Goal: Task Accomplishment & Management: Manage account settings

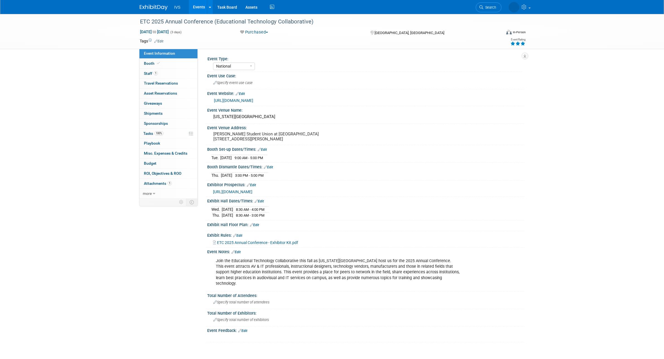
select select "National"
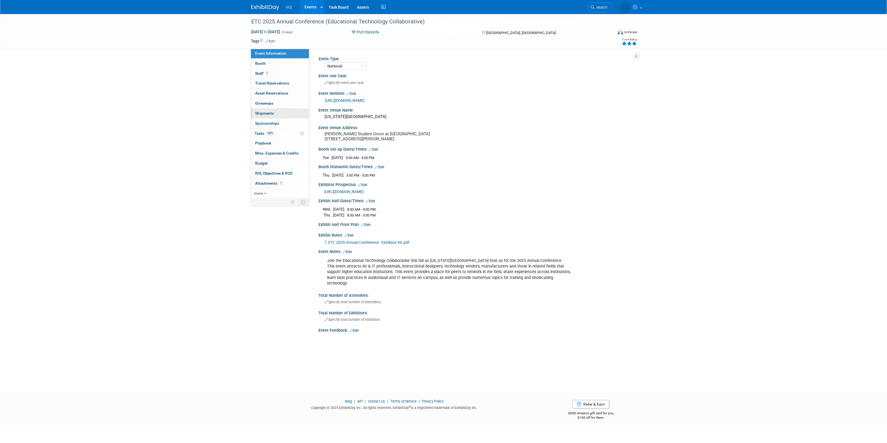
click at [280, 116] on link "0 Shipments 0" at bounding box center [280, 114] width 58 height 10
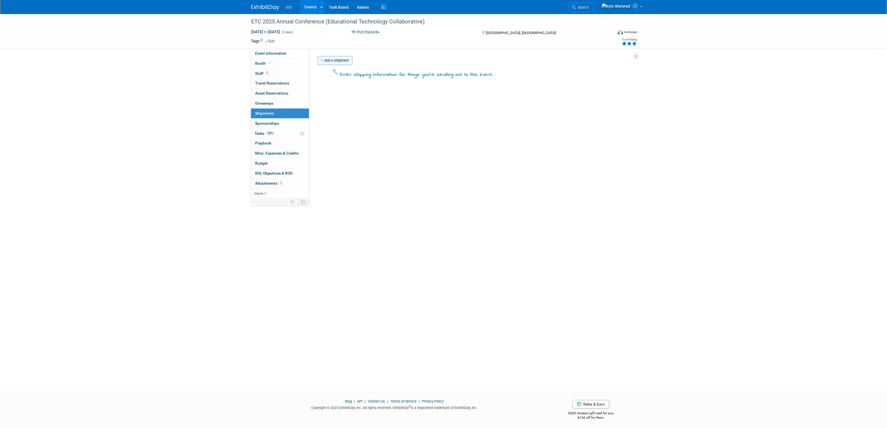
click at [350, 59] on link "Add a Shipment" at bounding box center [335, 60] width 35 height 9
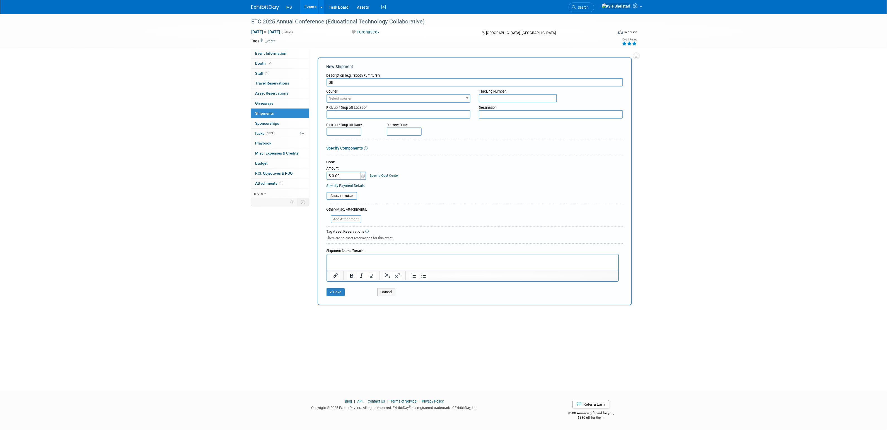
type input "S"
type input "I"
type input "Outbound: Nathaniel's House"
click at [508, 115] on textarea at bounding box center [551, 114] width 144 height 8
paste textarea "6211 Darwin Ct apt 1109 Raleigh NC 27612"
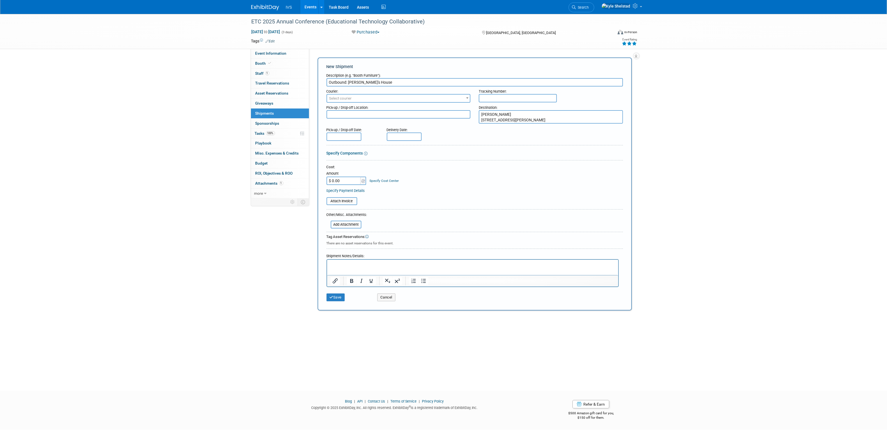
click at [525, 117] on textarea "Nathaniel Brost 6211 Darwin Ct apt 1109 Raleigh NC 27612" at bounding box center [551, 117] width 144 height 14
click at [494, 124] on textarea "Nathaniel Brost 6211 Darwin Ct apt 1109 Raleigh NC 27612" at bounding box center [551, 119] width 144 height 19
type textarea "Nathaniel Brost 6211 Darwin Ct apt 1109 Raleigh, NC 27612"
click at [333, 303] on button "Save" at bounding box center [336, 303] width 18 height 8
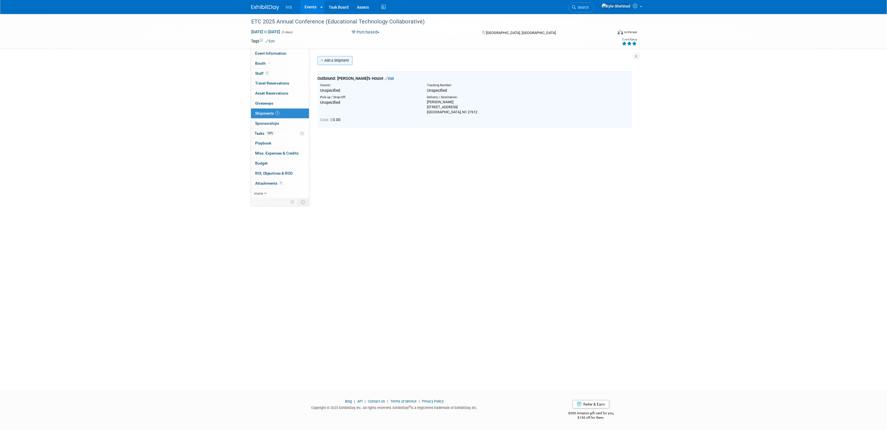
click at [336, 56] on link "Add a Shipment" at bounding box center [335, 60] width 35 height 9
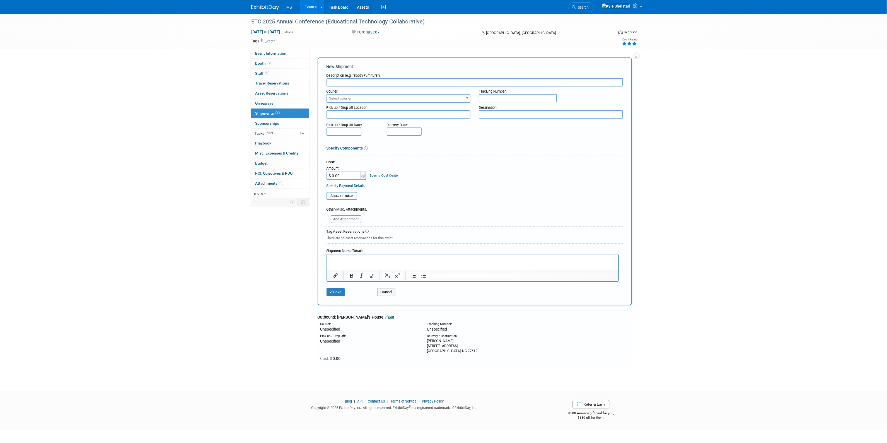
click at [355, 83] on input "text" at bounding box center [475, 82] width 297 height 8
type input "INBOUND: Nathaniel drops at a fedex"
click at [337, 292] on button "Save" at bounding box center [336, 292] width 18 height 8
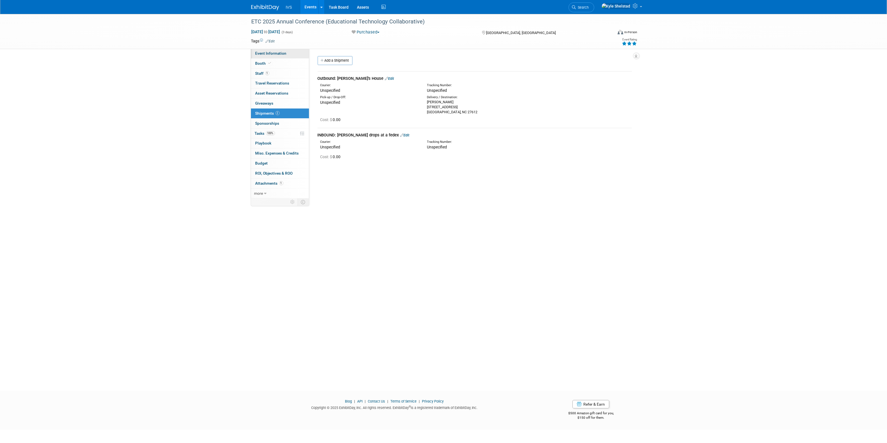
click at [268, 52] on span "Event Information" at bounding box center [271, 53] width 31 height 4
select select "National"
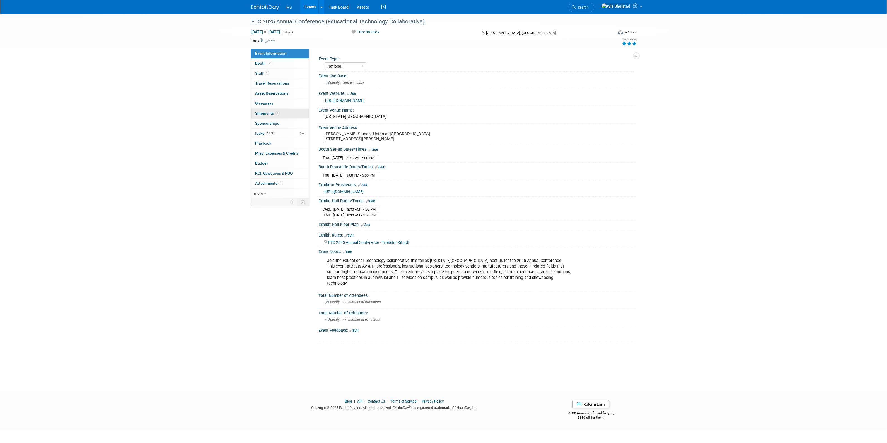
click at [289, 112] on link "2 Shipments 2" at bounding box center [280, 114] width 58 height 10
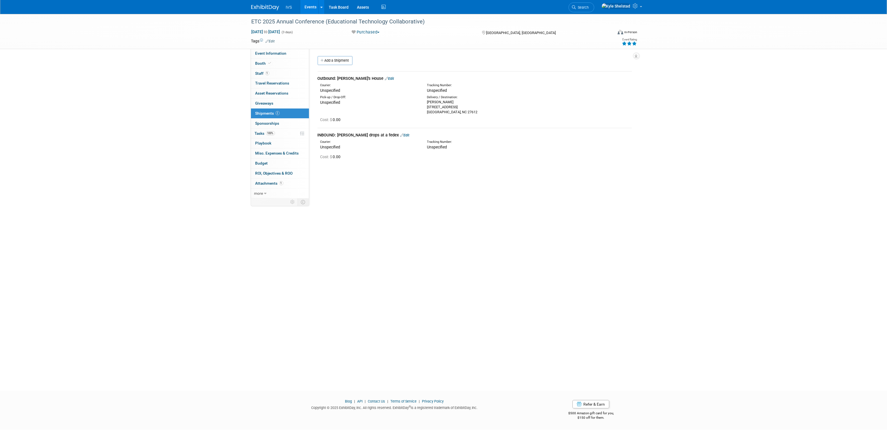
drag, startPoint x: 461, startPoint y: 112, endPoint x: 426, endPoint y: 104, distance: 35.1
click at [426, 104] on div "Delivery / Destination: Nathaniel Brost 6211 Darwin Ct apt 1109 Raleigh, NC 276…" at bounding box center [476, 105] width 107 height 20
copy div "Nathaniel Brost 6211 Darwin Ct apt 1109 Raleigh, NC 27612"
click at [310, 6] on link "Events" at bounding box center [310, 7] width 20 height 14
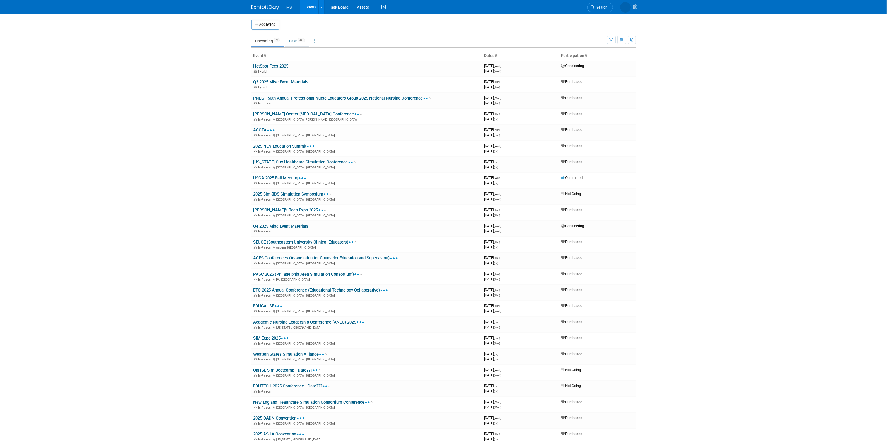
click at [297, 45] on link "Past 238" at bounding box center [297, 41] width 24 height 11
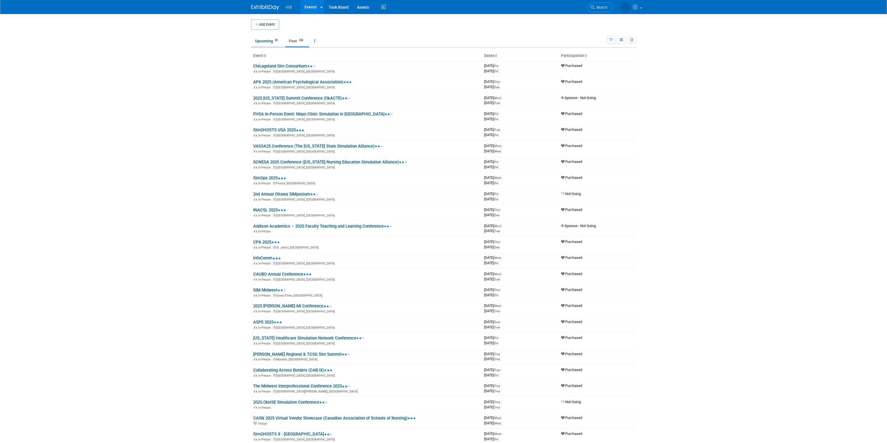
click at [265, 47] on li "Upcoming 39" at bounding box center [267, 42] width 33 height 12
click at [264, 44] on link "Upcoming 39" at bounding box center [267, 41] width 33 height 11
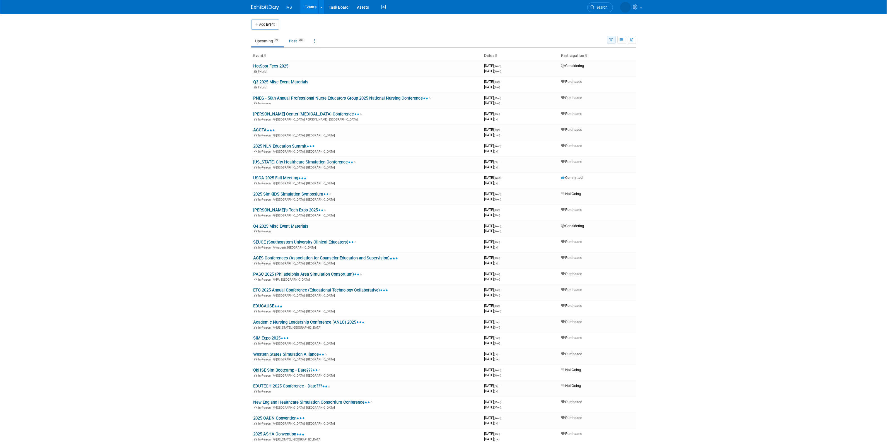
click at [611, 41] on icon "button" at bounding box center [612, 40] width 4 height 4
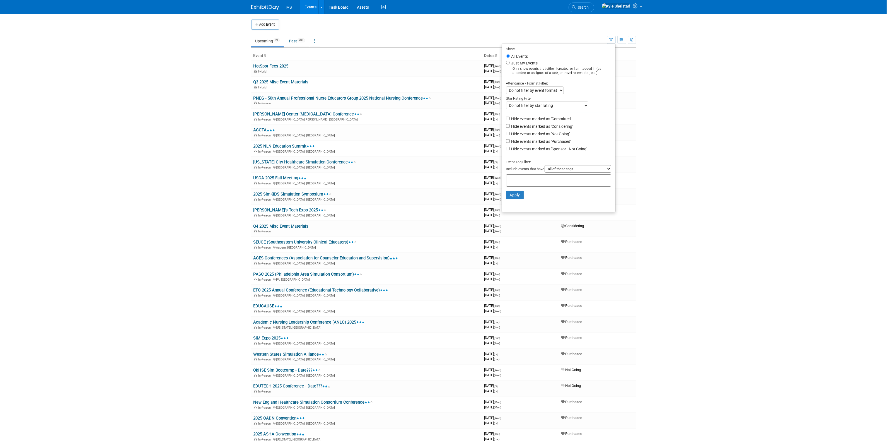
click at [551, 119] on label "Hide events marked as 'Committed'" at bounding box center [541, 119] width 61 height 6
click at [510, 119] on input "Hide events marked as 'Committed'" at bounding box center [508, 119] width 4 height 4
checkbox input "true"
click at [552, 124] on label "Hide events marked as 'Considering'" at bounding box center [542, 127] width 63 height 6
click at [510, 124] on input "Hide events marked as 'Considering'" at bounding box center [508, 126] width 4 height 4
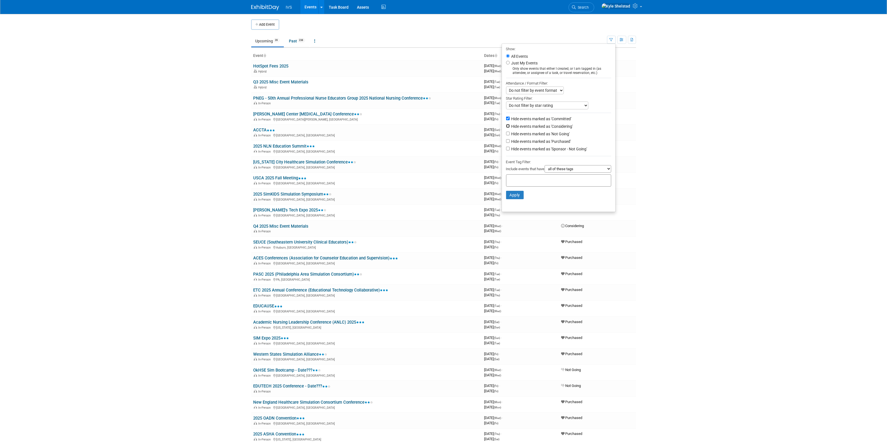
checkbox input "true"
click at [553, 135] on label "Hide events marked as 'Not Going'" at bounding box center [541, 134] width 60 height 6
click at [510, 135] on input "Hide events marked as 'Not Going'" at bounding box center [508, 134] width 4 height 4
checkbox input "true"
click at [554, 151] on label "Hide events marked as 'Sponsor - Not Going'" at bounding box center [549, 149] width 77 height 6
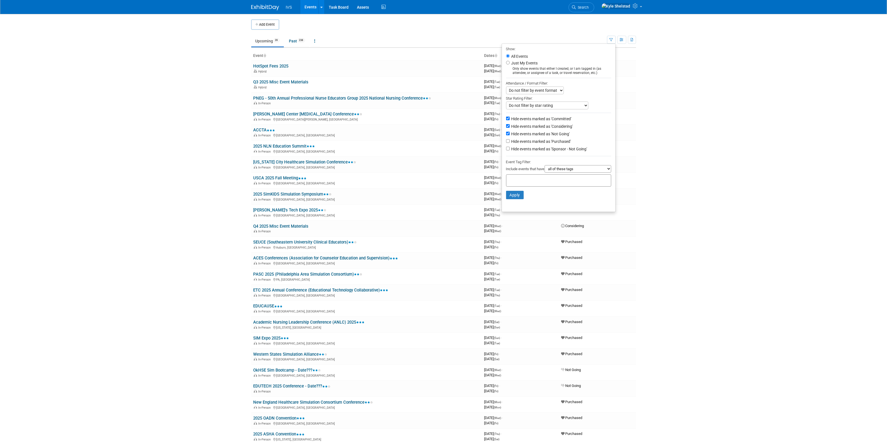
click at [510, 150] on input "Hide events marked as 'Sponsor - Not Going'" at bounding box center [508, 149] width 4 height 4
checkbox input "true"
click at [514, 193] on button "Apply" at bounding box center [515, 195] width 18 height 8
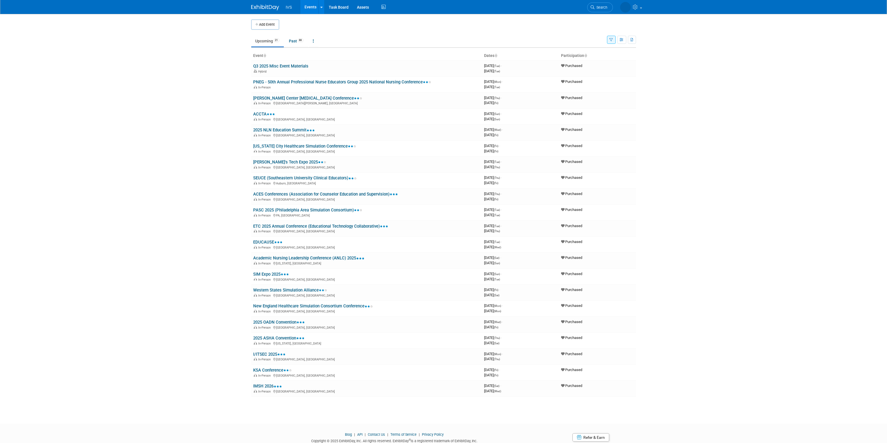
click at [612, 39] on icon "button" at bounding box center [612, 40] width 4 height 4
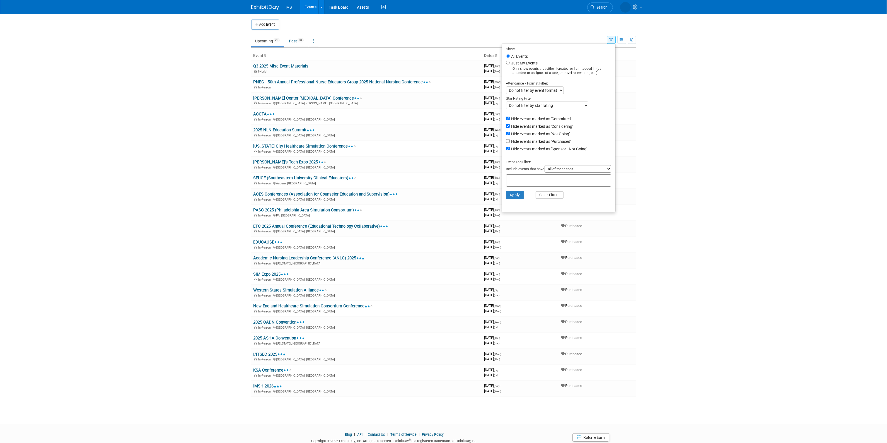
click at [552, 119] on label "Hide events marked as 'Committed'" at bounding box center [541, 119] width 61 height 6
click at [510, 119] on input "Hide events marked as 'Committed'" at bounding box center [508, 119] width 4 height 4
checkbox input "false"
click at [553, 139] on label "Hide events marked as 'Purchased'" at bounding box center [541, 142] width 61 height 6
click at [510, 139] on input "Hide events marked as 'Purchased'" at bounding box center [508, 141] width 4 height 4
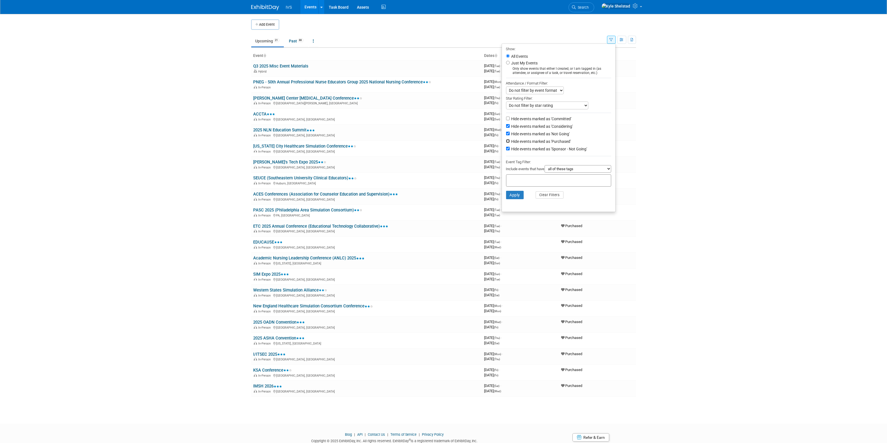
checkbox input "true"
click at [508, 200] on li "Apply Clear Filters" at bounding box center [559, 195] width 114 height 17
click at [508, 197] on button "Apply" at bounding box center [515, 195] width 18 height 8
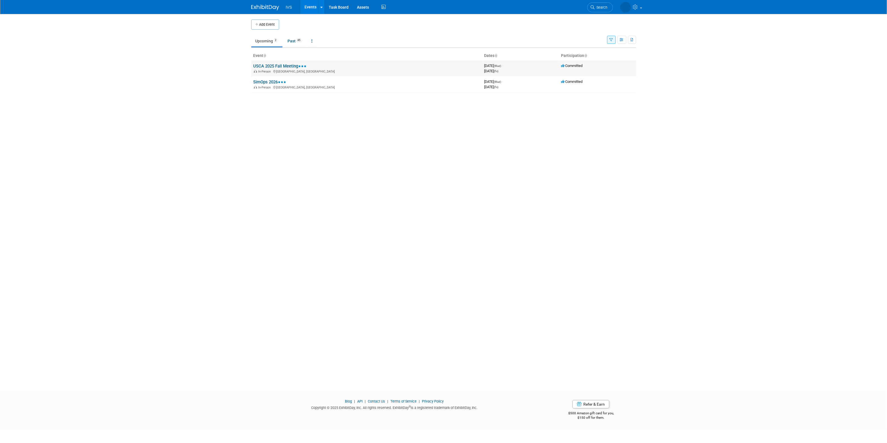
click at [266, 68] on link "USCA 2025 Fall Meeting" at bounding box center [280, 66] width 53 height 5
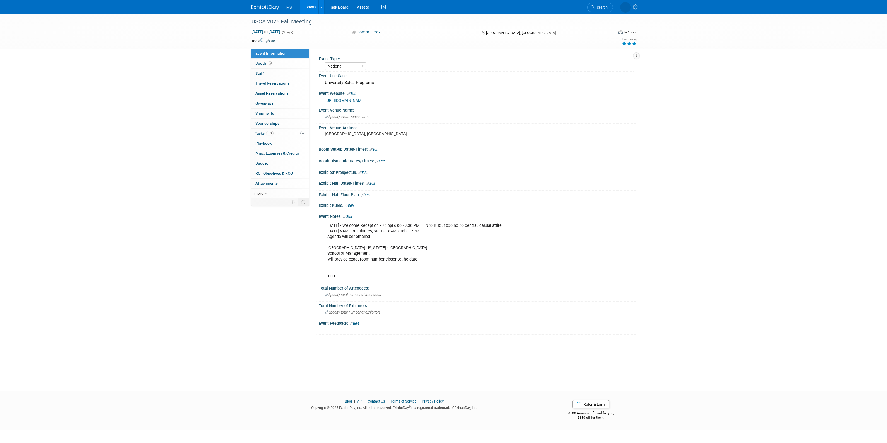
select select "National"
click at [281, 133] on link "50% Tasks 50%" at bounding box center [280, 134] width 58 height 10
